Goal: Information Seeking & Learning: Find specific fact

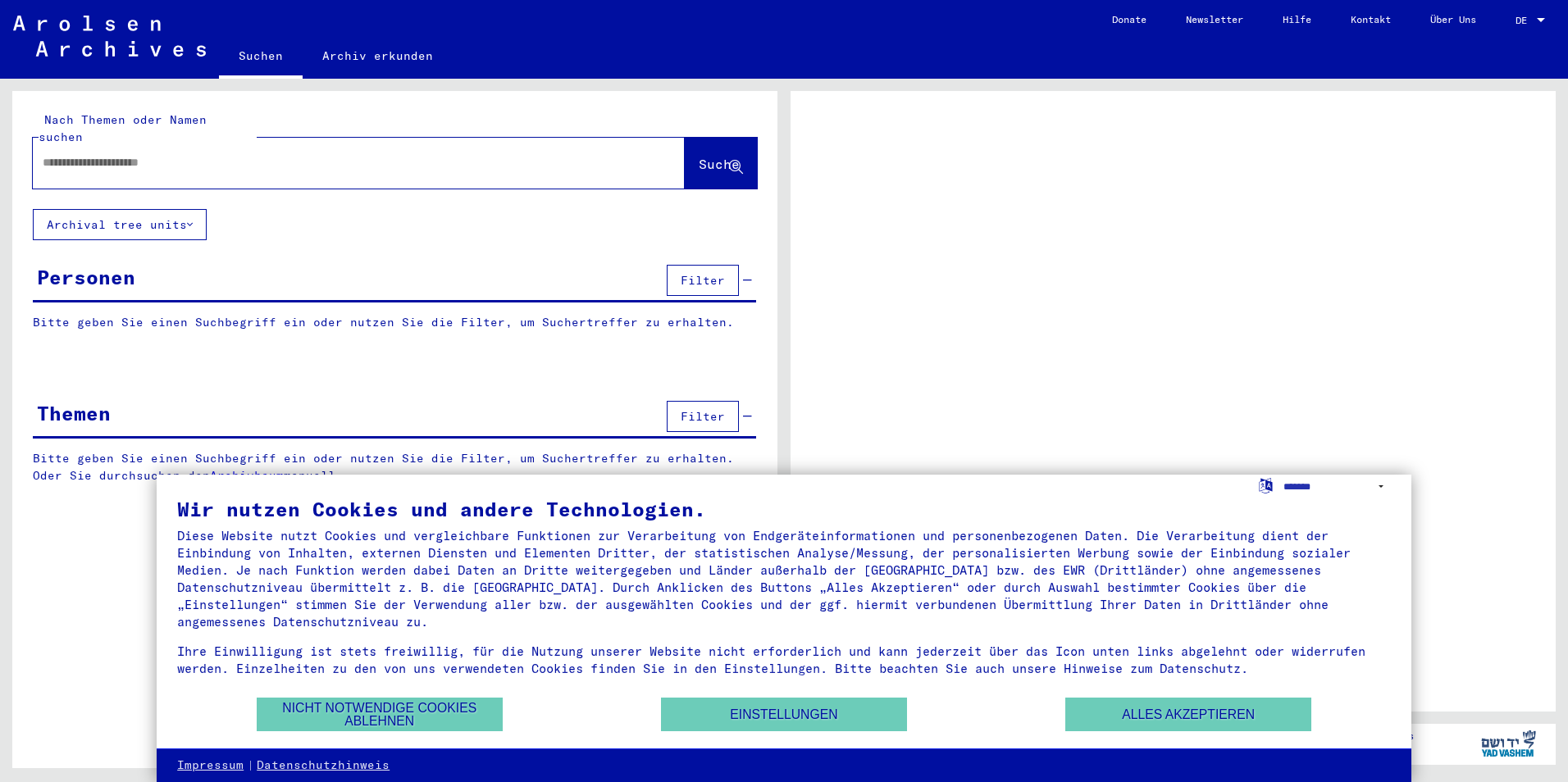
click at [110, 154] on input "text" at bounding box center [344, 163] width 603 height 17
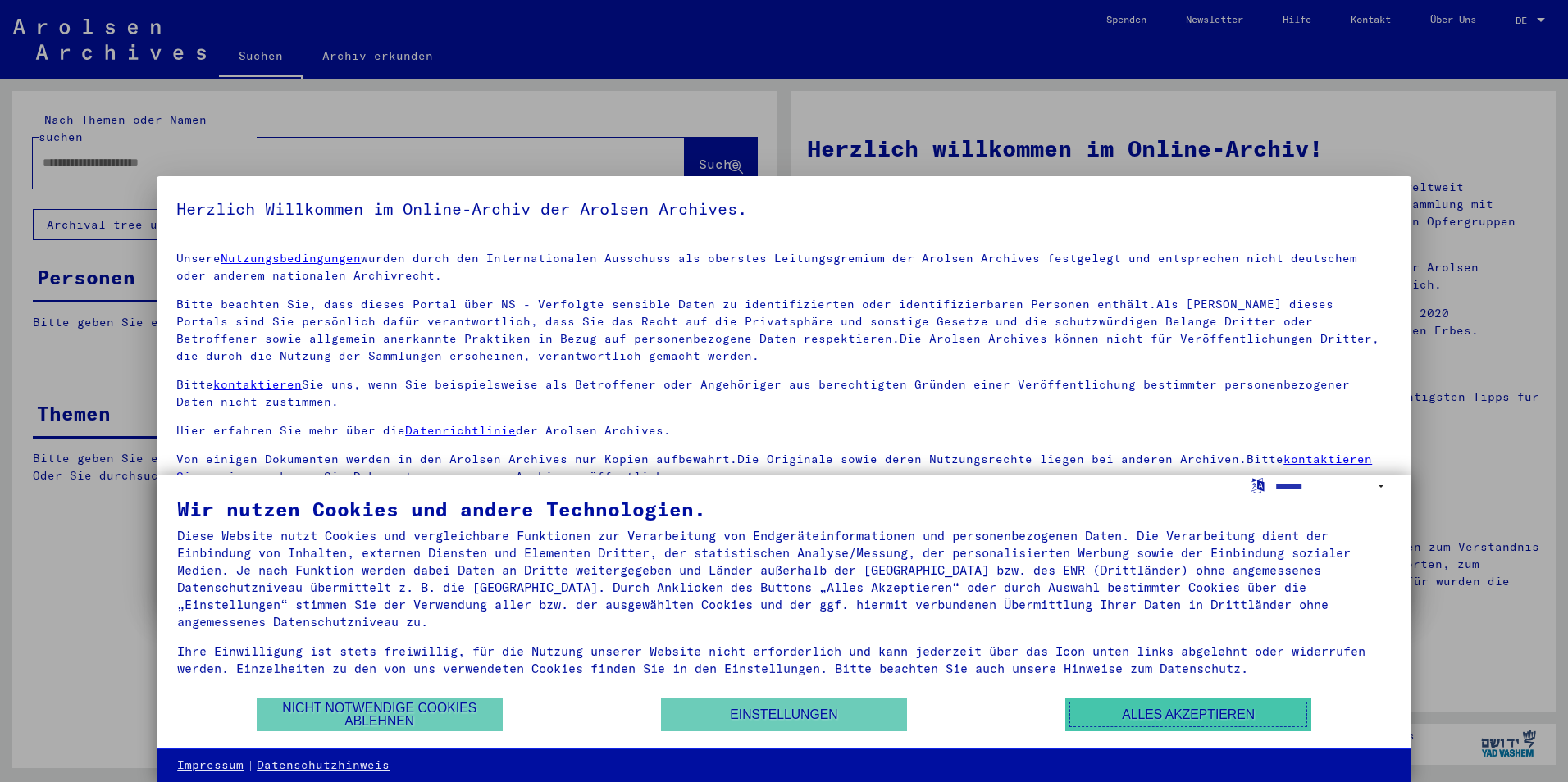
click at [1137, 716] on button "Alles akzeptieren" at bounding box center [1188, 714] width 246 height 34
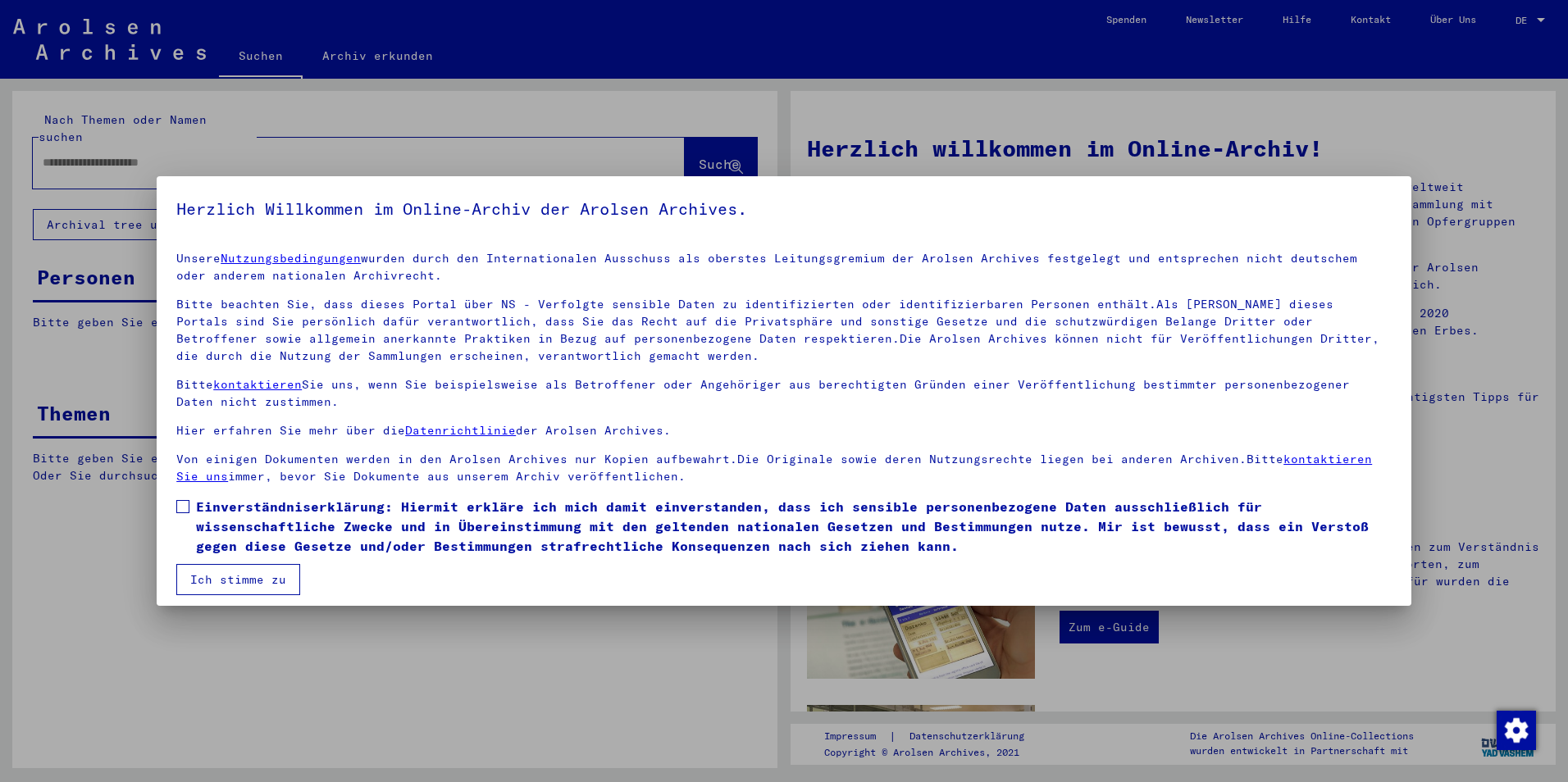
click at [183, 510] on span at bounding box center [183, 507] width 14 height 14
click at [218, 580] on button "Ich stimme zu" at bounding box center [238, 579] width 124 height 31
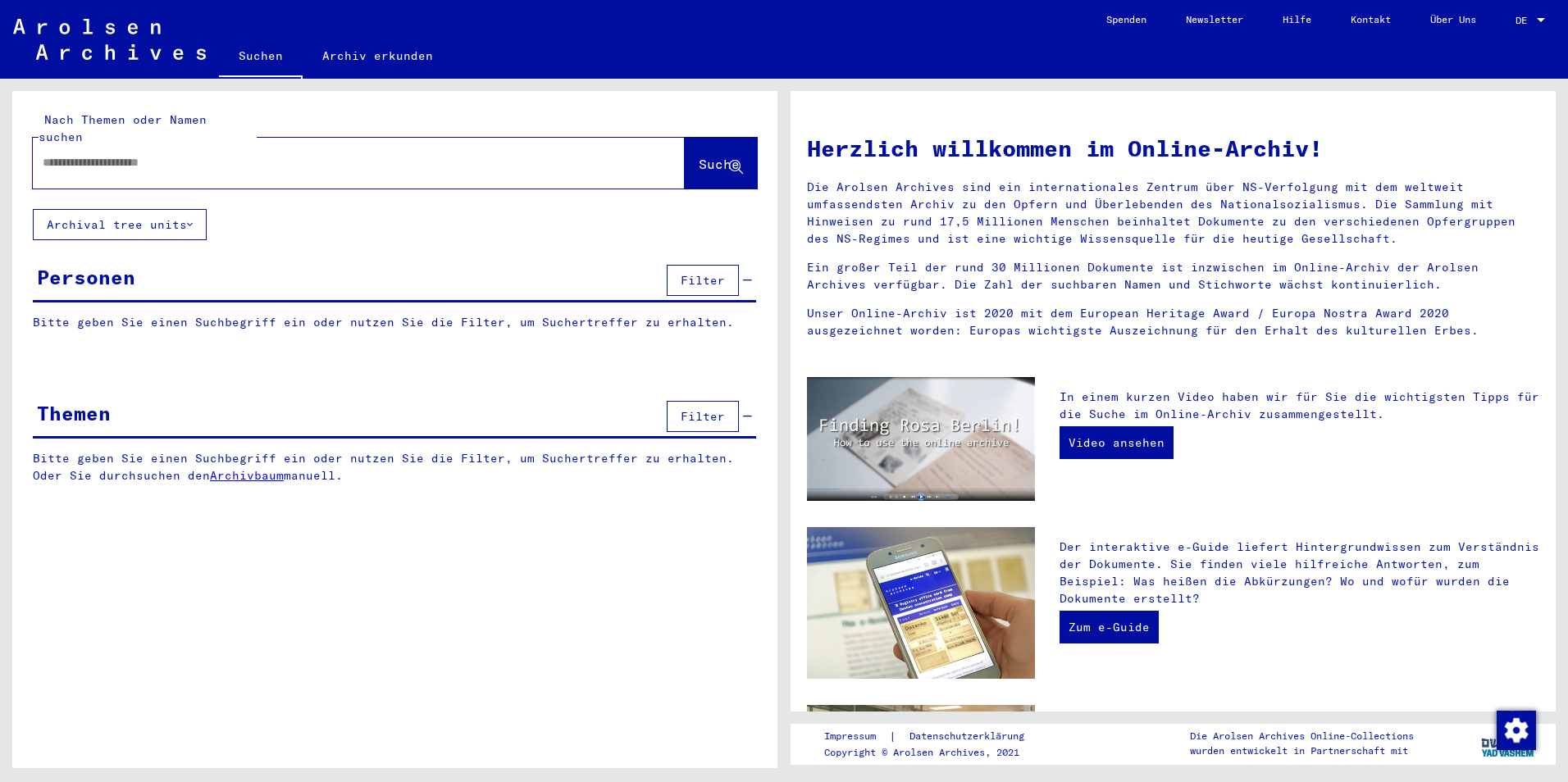
click at [110, 314] on p "Bitte geben Sie einen Suchbegriff ein oder nutzen Sie die Filter, um Suchertref…" at bounding box center [394, 323] width 723 height 17
click at [175, 155] on div at bounding box center [334, 163] width 603 height 37
click at [170, 154] on input "text" at bounding box center [339, 163] width 593 height 17
click at [706, 156] on span "Suche" at bounding box center [719, 164] width 41 height 16
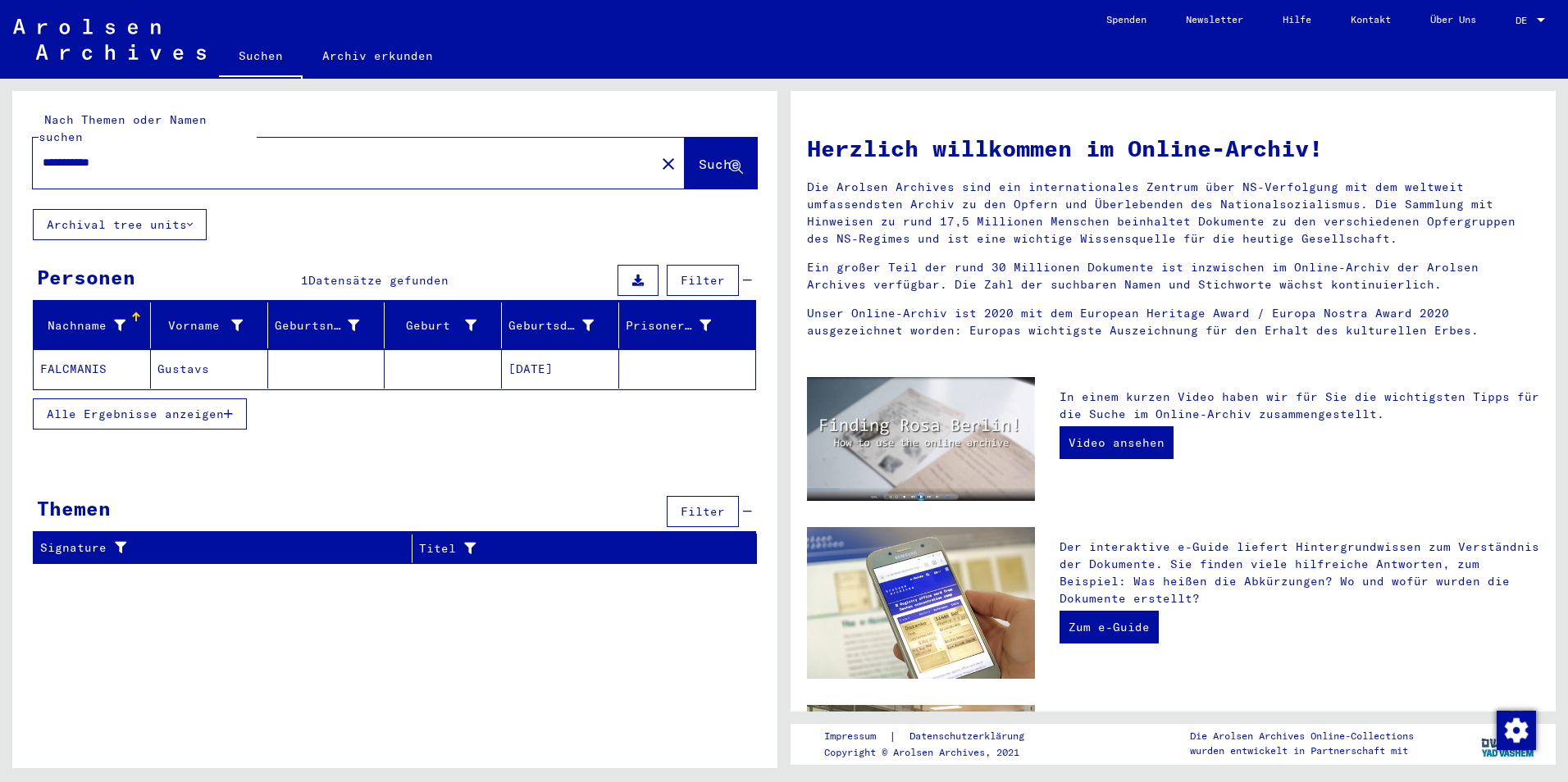
drag, startPoint x: 141, startPoint y: 146, endPoint x: 26, endPoint y: 136, distance: 115.4
click at [26, 136] on div "**********" at bounding box center [395, 150] width 766 height 118
type input "**********"
click at [697, 157] on button "Suche" at bounding box center [721, 163] width 72 height 50
